Goal: Find contact information: Obtain details needed to contact an individual or organization

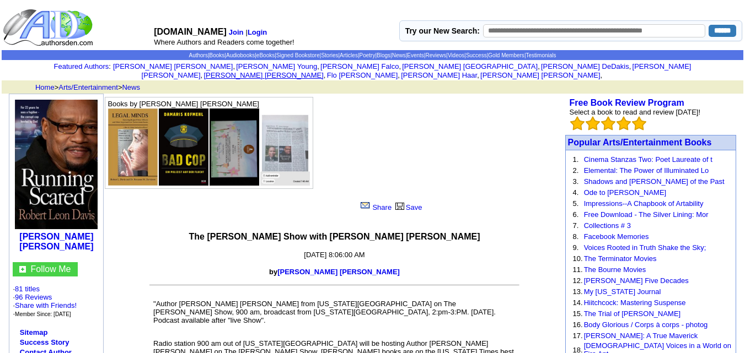
click at [323, 71] on link "Bethany Peterson" at bounding box center [263, 75] width 120 height 8
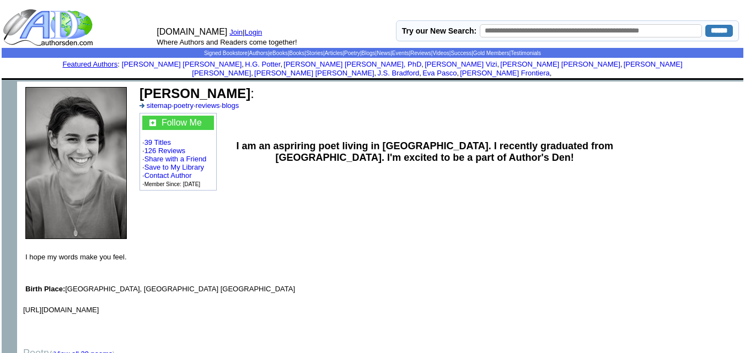
drag, startPoint x: 252, startPoint y: 86, endPoint x: 141, endPoint y: 78, distance: 112.2
click at [141, 86] on font "[PERSON_NAME] :" at bounding box center [196, 93] width 115 height 15
copy b "Bethany Peterson"
click at [127, 64] on link "Pamela Kennedy-Casteel" at bounding box center [182, 64] width 120 height 8
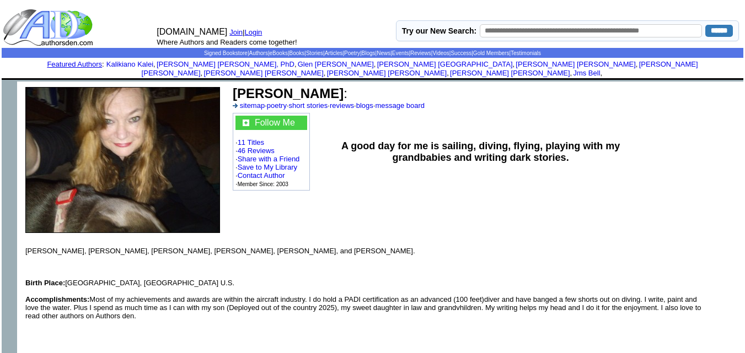
drag, startPoint x: 406, startPoint y: 83, endPoint x: 233, endPoint y: 85, distance: 172.5
click at [233, 86] on b "Pamela S. Kennedy-Casteel" at bounding box center [288, 93] width 111 height 15
copy b "Pamela S. Kennedy-Casteel"
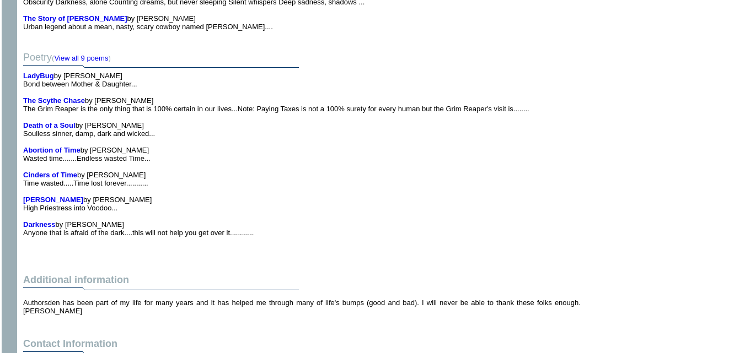
scroll to position [475, 0]
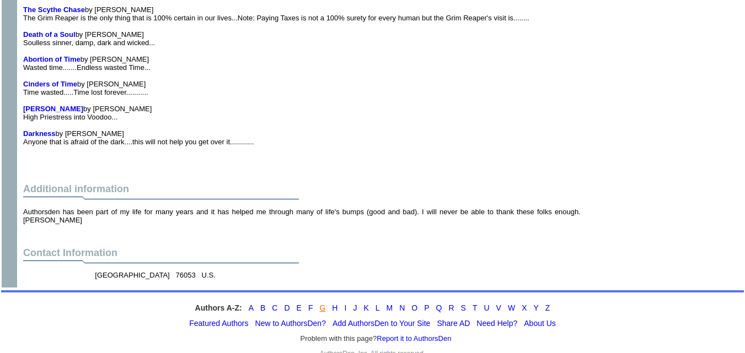
click at [320, 304] on link "G" at bounding box center [322, 308] width 6 height 9
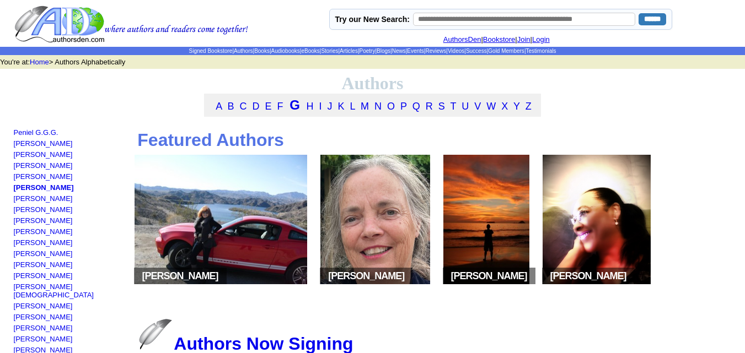
click at [390, 231] on img at bounding box center [374, 220] width 109 height 130
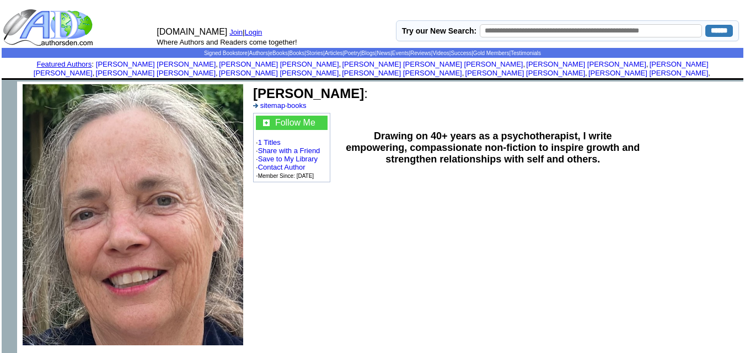
drag, startPoint x: 354, startPoint y: 86, endPoint x: 256, endPoint y: 83, distance: 98.2
click at [256, 86] on b "Rachel Glasgow" at bounding box center [308, 93] width 111 height 15
copy b "Rachel Glasgow"
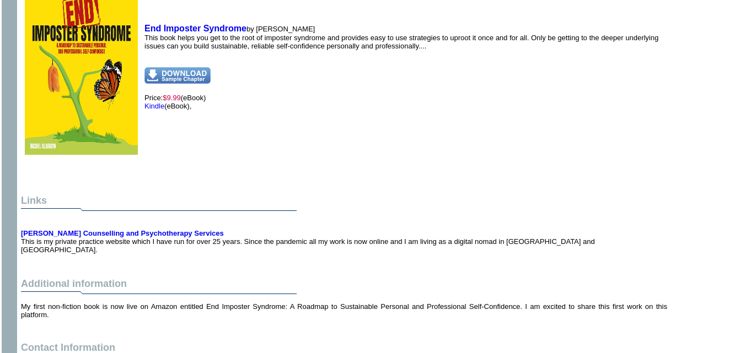
scroll to position [657, 0]
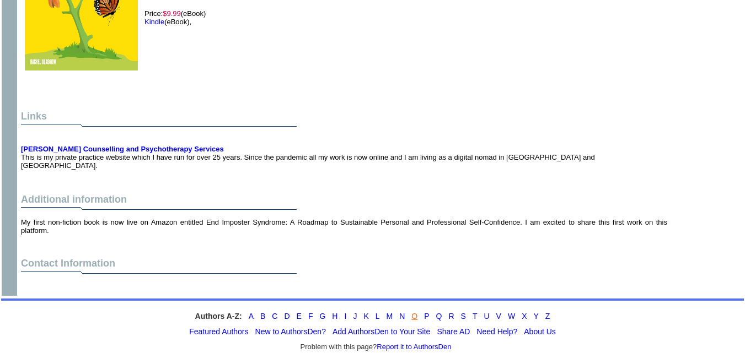
click at [414, 312] on link "O" at bounding box center [414, 316] width 6 height 9
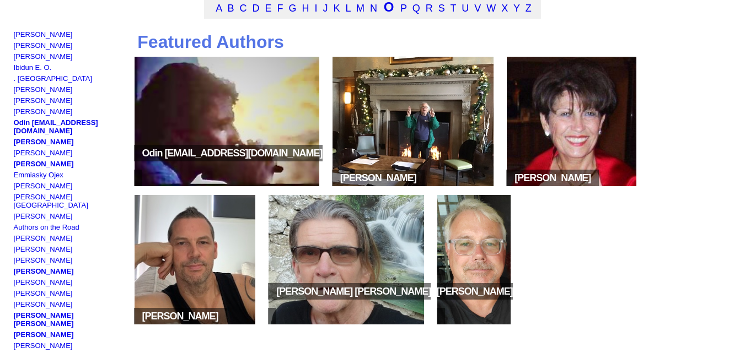
scroll to position [99, 0]
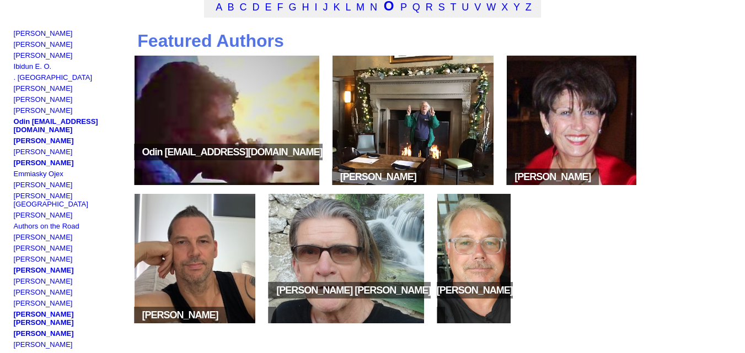
click at [300, 292] on img at bounding box center [345, 259] width 155 height 130
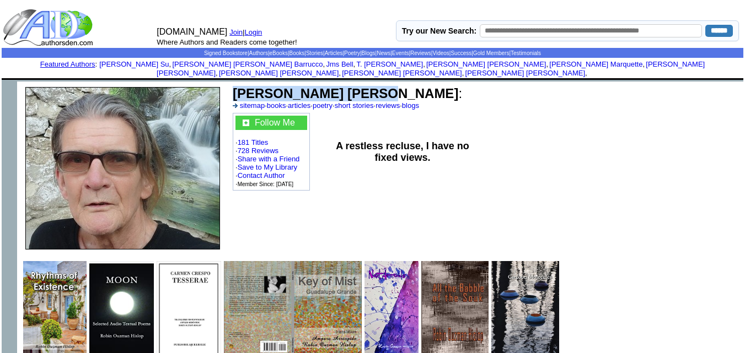
drag, startPoint x: 369, startPoint y: 85, endPoint x: 236, endPoint y: 78, distance: 133.6
click at [236, 86] on b "Robin Ouzman Hislop" at bounding box center [345, 93] width 225 height 15
copy b "Robin Ouzman Hislop"
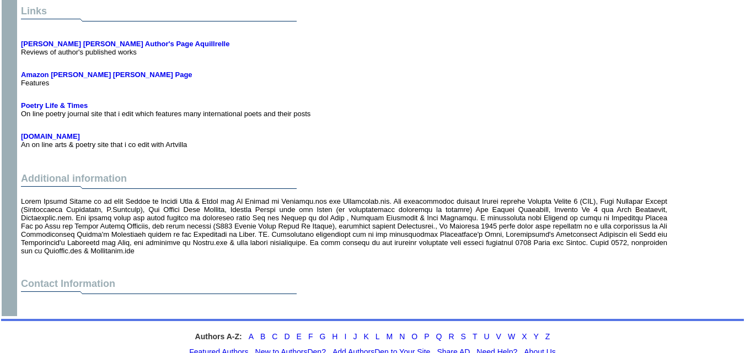
scroll to position [2264, 0]
click at [84, 279] on font "Contact Information" at bounding box center [68, 284] width 94 height 11
click at [158, 283] on td "Contact Information" at bounding box center [344, 296] width 650 height 39
click at [155, 277] on td "Contact Information" at bounding box center [344, 296] width 650 height 39
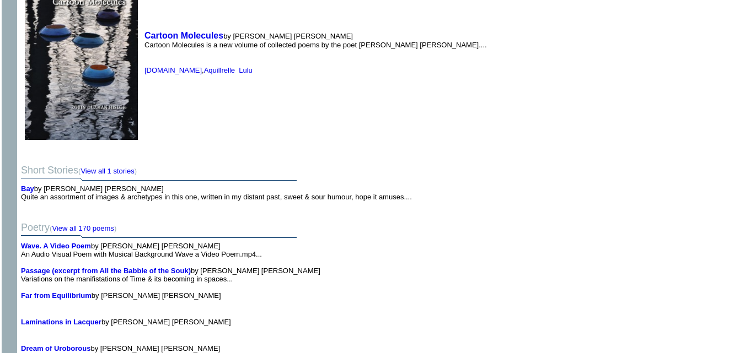
scroll to position [1728, 0]
click at [61, 165] on font "Short Stories ( View all 1 stories )" at bounding box center [79, 170] width 116 height 11
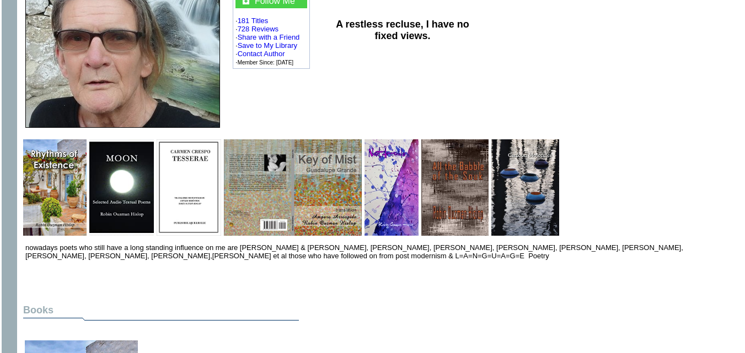
scroll to position [0, 0]
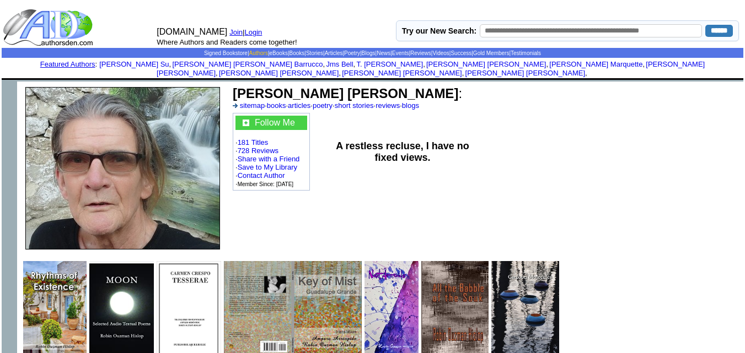
click at [249, 50] on link "Authors" at bounding box center [258, 53] width 19 height 6
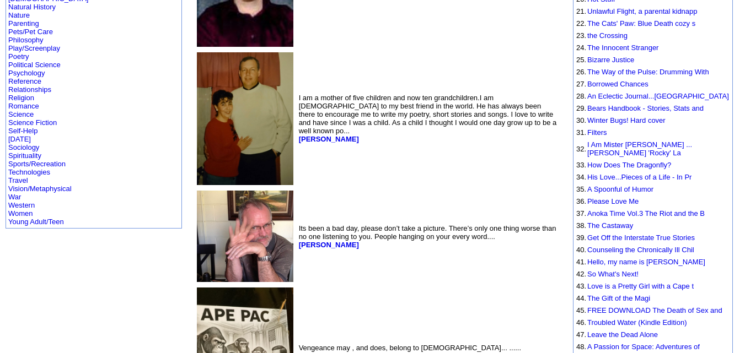
scroll to position [422, 0]
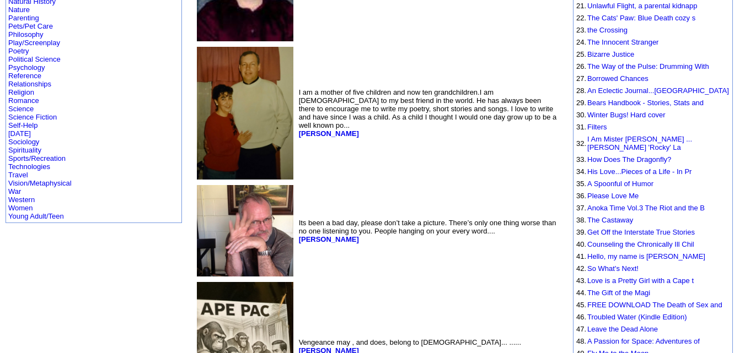
click at [197, 250] on img at bounding box center [245, 231] width 96 height 92
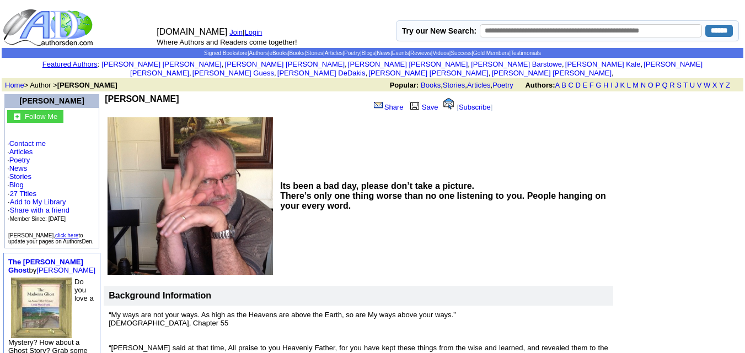
drag, startPoint x: 164, startPoint y: 87, endPoint x: 112, endPoint y: 83, distance: 52.0
click at [112, 92] on table "Joel J Keene Share Save [ Subscribe ] Its been a bad day, please don’t take a p…" at bounding box center [422, 296] width 641 height 408
copy td "Joel J Keene"
click at [39, 139] on link "Contact me" at bounding box center [27, 143] width 36 height 8
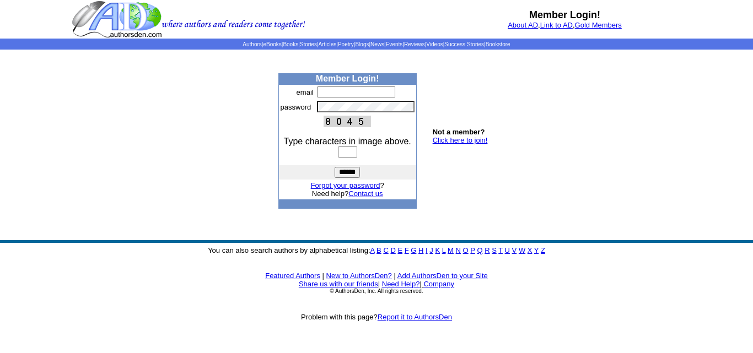
click at [346, 93] on input "text" at bounding box center [356, 92] width 78 height 11
